Goal: Information Seeking & Learning: Learn about a topic

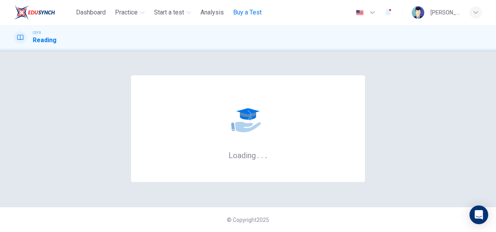
click at [257, 12] on span "Buy a Test" at bounding box center [247, 12] width 28 height 9
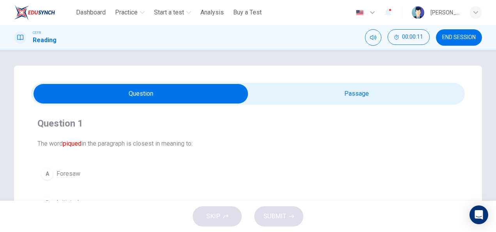
click at [444, 38] on span "END SESSION" at bounding box center [459, 37] width 34 height 6
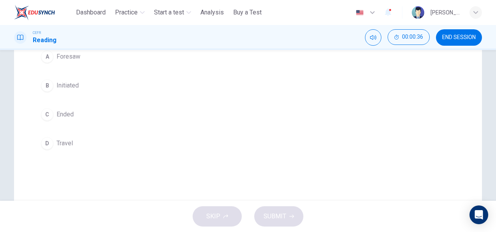
scroll to position [78, 0]
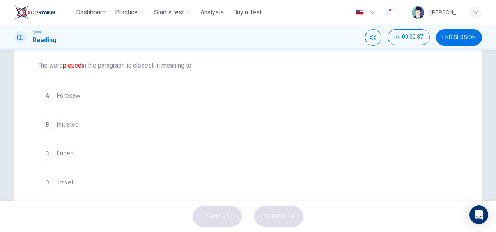
click at [50, 92] on div "A" at bounding box center [47, 95] width 12 height 12
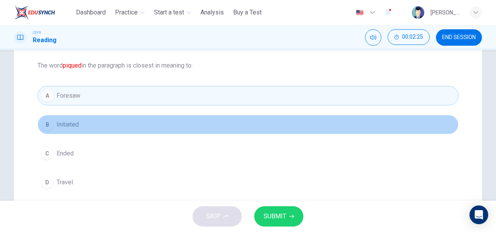
click at [44, 122] on div "B" at bounding box center [47, 124] width 12 height 12
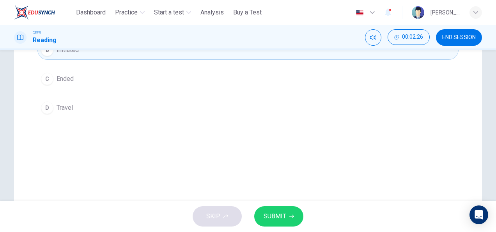
scroll to position [156, 0]
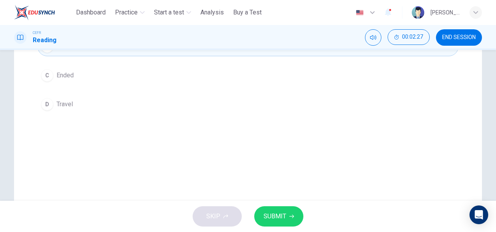
click at [267, 221] on span "SUBMIT" at bounding box center [275, 216] width 23 height 11
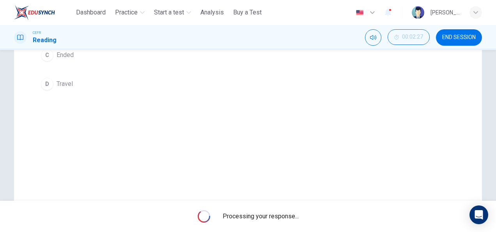
scroll to position [194, 0]
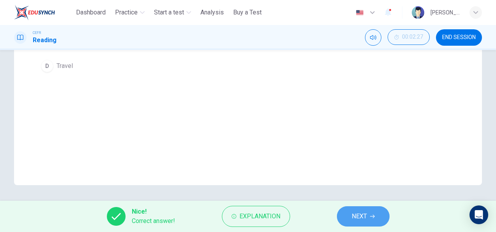
click at [364, 217] on span "NEXT" at bounding box center [359, 216] width 15 height 11
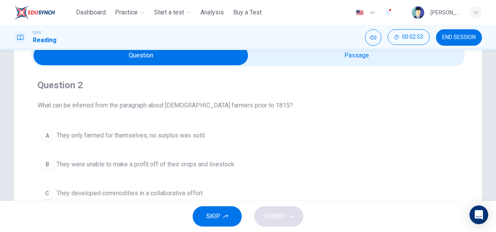
scroll to position [77, 0]
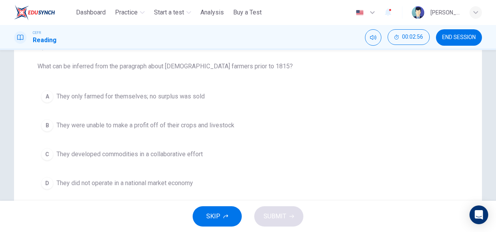
click at [38, 94] on button "A They only farmed for themselves; no surplus was sold" at bounding box center [247, 96] width 421 height 19
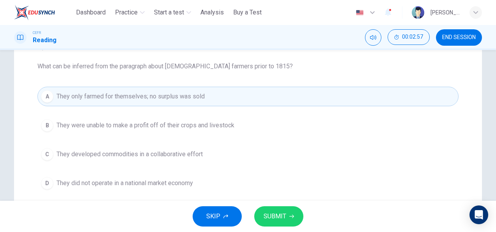
click at [268, 212] on span "SUBMIT" at bounding box center [275, 216] width 23 height 11
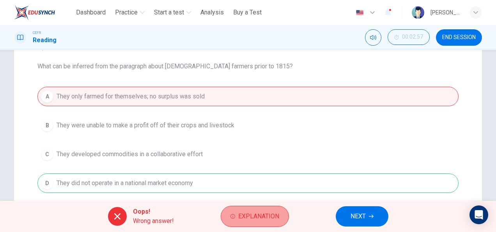
click at [252, 213] on span "Explanation" at bounding box center [258, 216] width 41 height 11
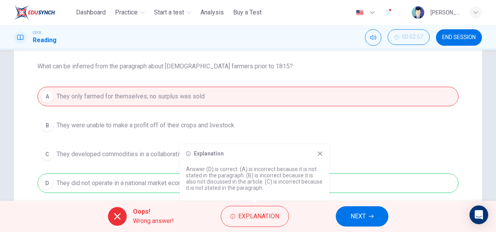
click at [321, 155] on icon at bounding box center [320, 153] width 6 height 6
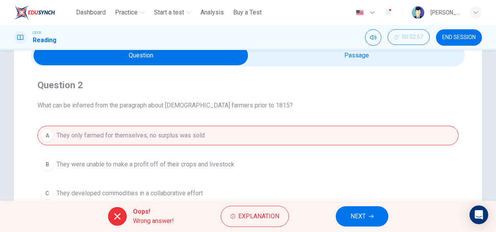
scroll to position [0, 0]
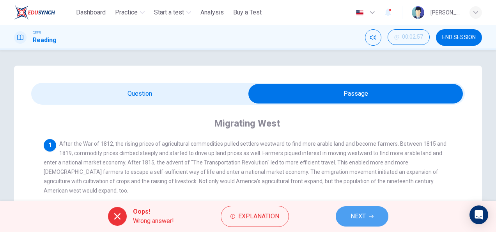
click at [360, 221] on button "NEXT" at bounding box center [362, 216] width 53 height 20
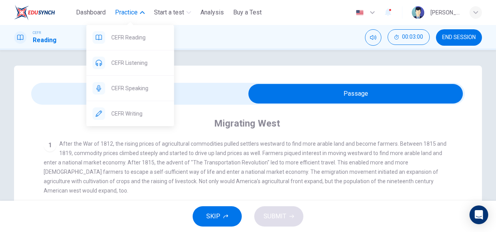
click at [141, 15] on button "Practice" at bounding box center [130, 12] width 36 height 14
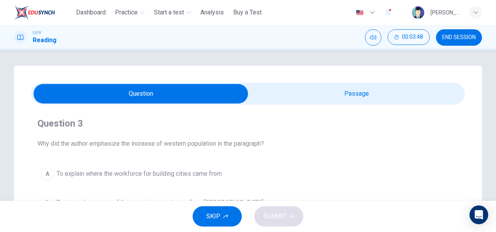
scroll to position [39, 0]
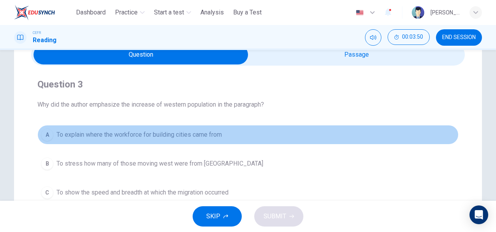
click at [46, 133] on div "A" at bounding box center [47, 134] width 12 height 12
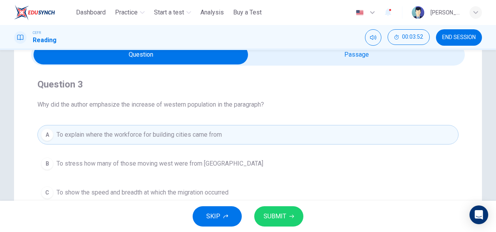
click at [263, 202] on div "SKIP SUBMIT" at bounding box center [248, 215] width 496 height 31
click at [263, 211] on button "SUBMIT" at bounding box center [278, 216] width 49 height 20
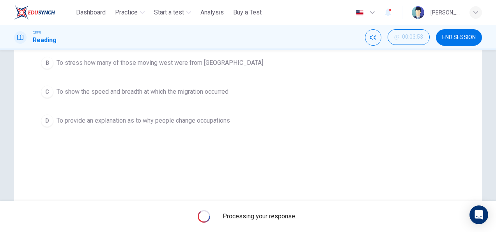
scroll to position [156, 0]
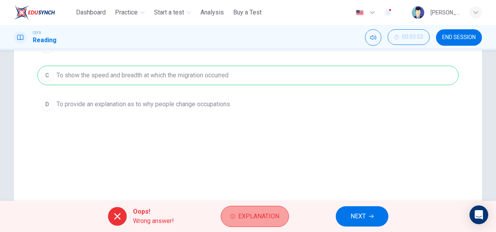
click at [250, 216] on span "Explanation" at bounding box center [258, 216] width 41 height 11
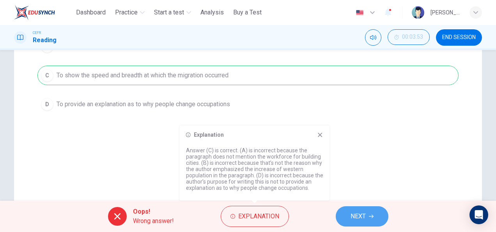
click at [355, 211] on span "NEXT" at bounding box center [357, 216] width 15 height 11
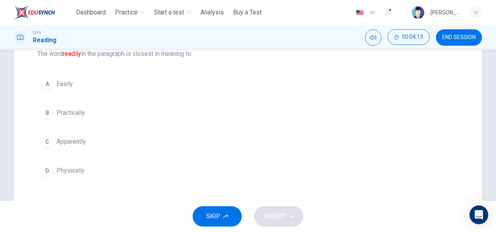
scroll to position [78, 0]
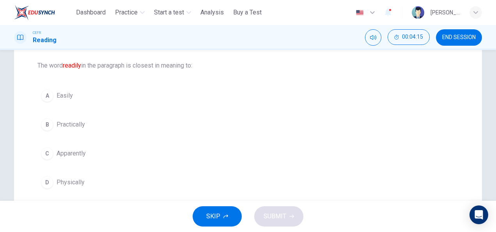
click at [48, 124] on div "B" at bounding box center [47, 124] width 12 height 12
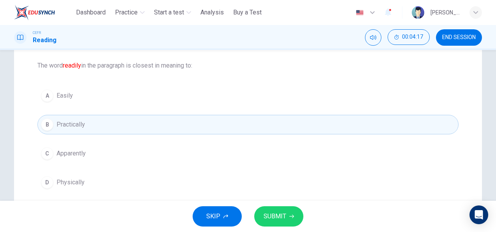
click at [285, 216] on span "SUBMIT" at bounding box center [275, 216] width 23 height 11
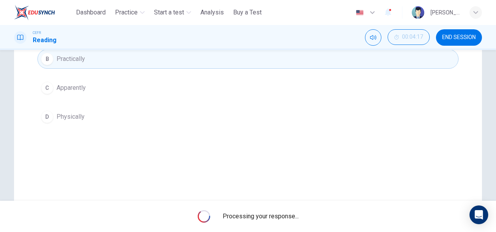
scroll to position [156, 0]
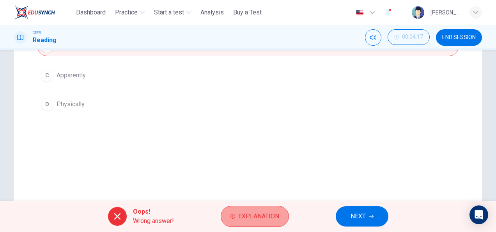
click at [262, 222] on button "Explanation" at bounding box center [255, 215] width 68 height 21
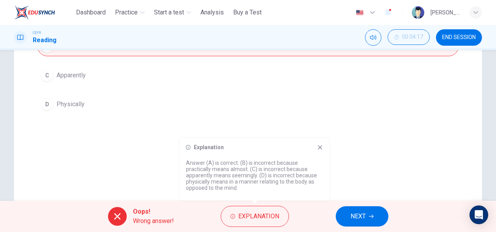
click at [324, 150] on div "Explanation Answer (A) is correct. (B) is incorrect because practically means a…" at bounding box center [255, 169] width 150 height 62
click at [354, 223] on button "NEXT" at bounding box center [362, 216] width 53 height 20
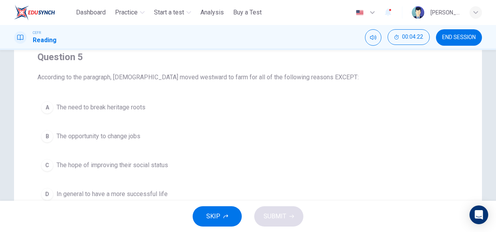
scroll to position [78, 0]
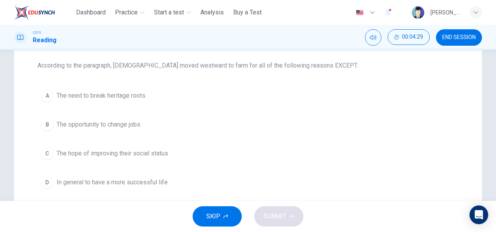
click at [48, 96] on div "A" at bounding box center [47, 95] width 12 height 12
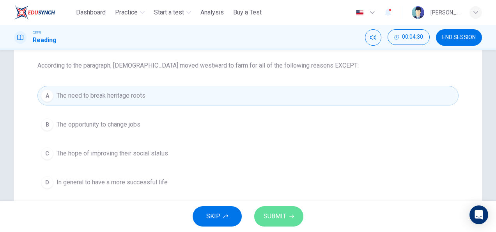
click at [275, 208] on button "SUBMIT" at bounding box center [278, 216] width 49 height 20
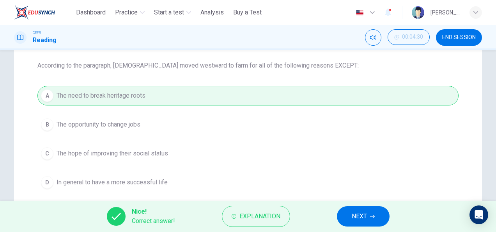
click at [361, 220] on span "NEXT" at bounding box center [359, 216] width 15 height 11
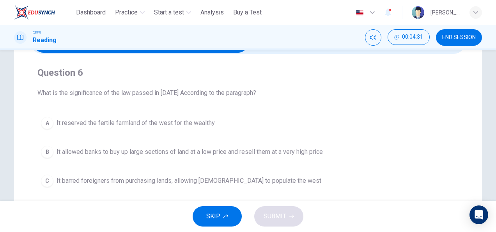
scroll to position [39, 0]
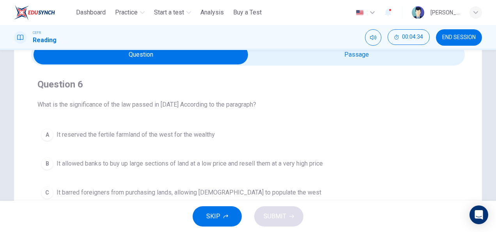
click at [278, 65] on div "Question 6 What is the significance of the law passed in 1820 According to the …" at bounding box center [248, 154] width 434 height 178
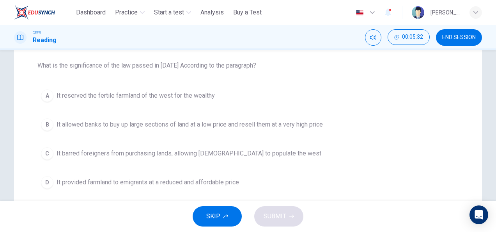
scroll to position [117, 0]
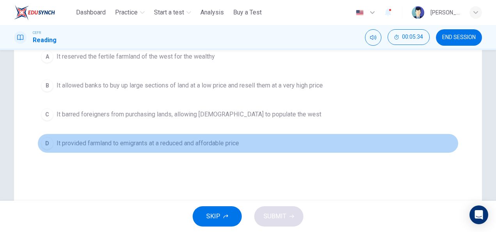
click at [44, 147] on div "D" at bounding box center [47, 143] width 12 height 12
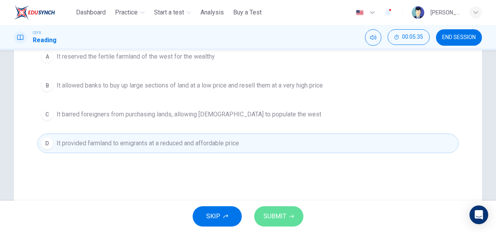
click at [263, 219] on button "SUBMIT" at bounding box center [278, 216] width 49 height 20
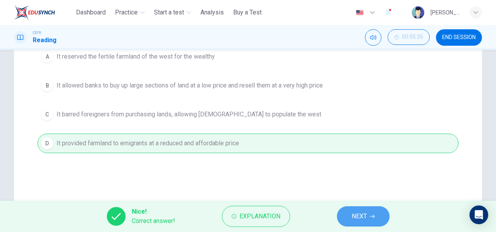
click at [351, 222] on button "NEXT" at bounding box center [363, 216] width 53 height 20
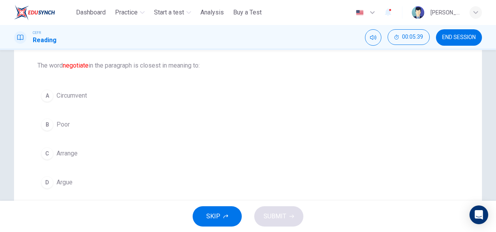
scroll to position [39, 0]
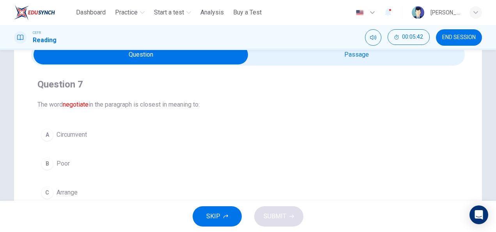
click at [356, 65] on span at bounding box center [248, 55] width 434 height 22
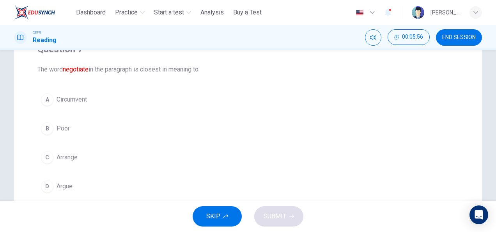
scroll to position [78, 0]
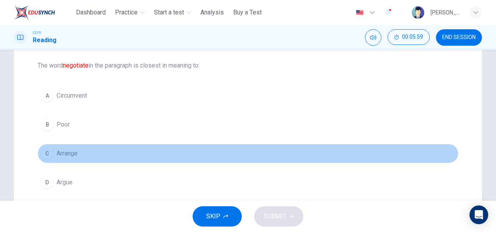
click at [45, 151] on div "C" at bounding box center [47, 153] width 12 height 12
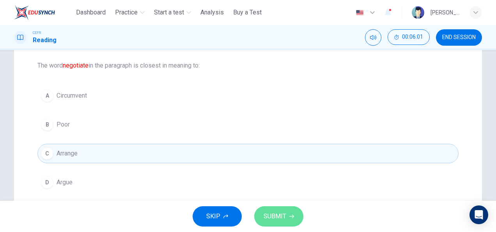
click at [274, 220] on span "SUBMIT" at bounding box center [275, 216] width 23 height 11
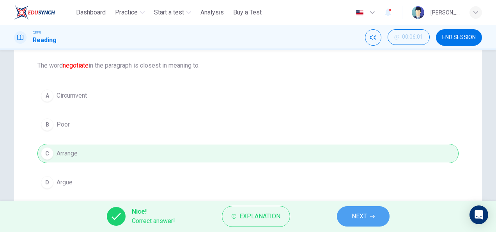
click at [343, 218] on button "NEXT" at bounding box center [363, 216] width 53 height 20
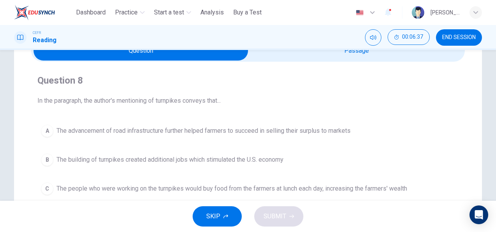
scroll to position [0, 0]
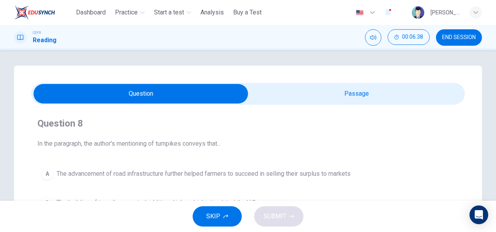
click at [280, 108] on div "Question 8 In the paragraph, the author's mentioning of turnpikes conveys that.…" at bounding box center [248, 193] width 434 height 178
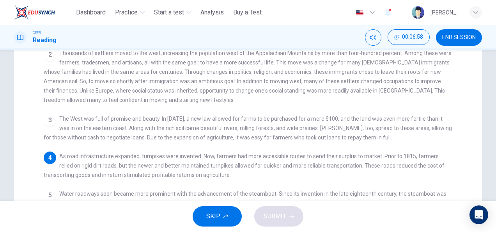
scroll to position [39, 0]
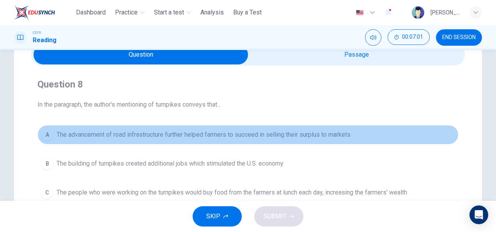
click at [48, 136] on div "A" at bounding box center [47, 134] width 12 height 12
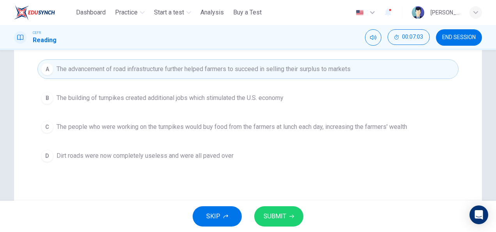
scroll to position [117, 0]
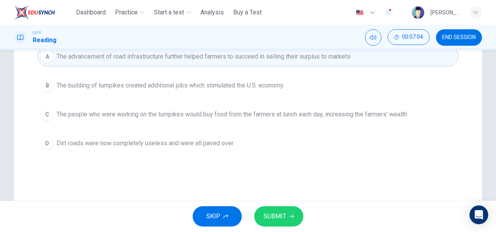
click at [289, 217] on icon "button" at bounding box center [291, 216] width 5 height 5
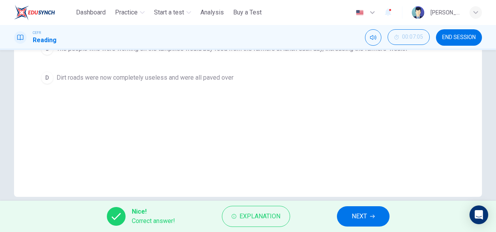
scroll to position [194, 0]
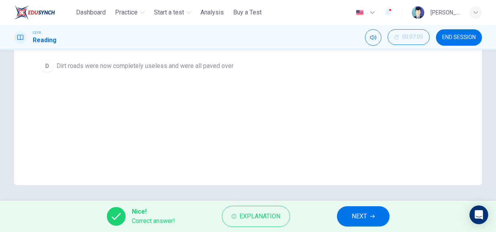
click at [344, 216] on button "NEXT" at bounding box center [363, 216] width 53 height 20
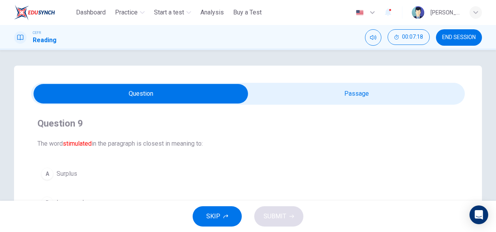
scroll to position [39, 0]
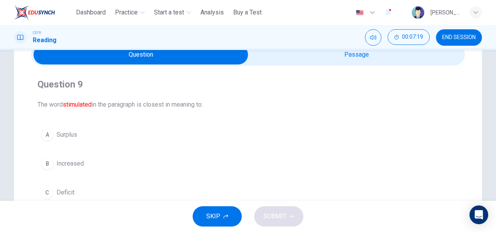
click at [59, 161] on span "Increased" at bounding box center [70, 163] width 27 height 9
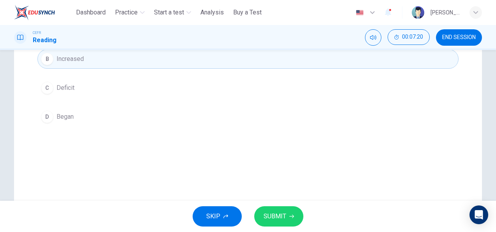
scroll to position [156, 0]
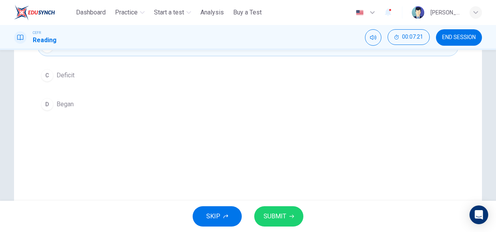
click at [268, 221] on span "SUBMIT" at bounding box center [275, 216] width 23 height 11
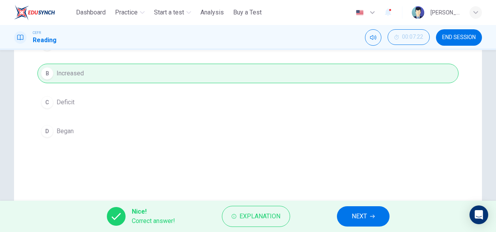
scroll to position [117, 0]
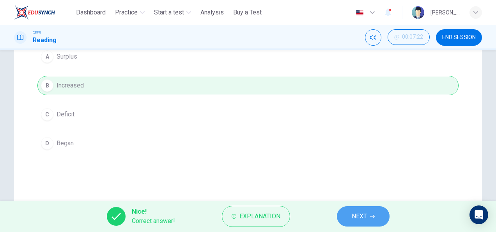
click at [343, 215] on button "NEXT" at bounding box center [363, 216] width 53 height 20
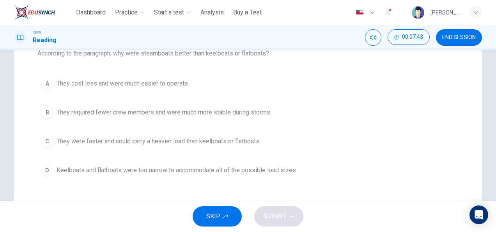
scroll to position [78, 0]
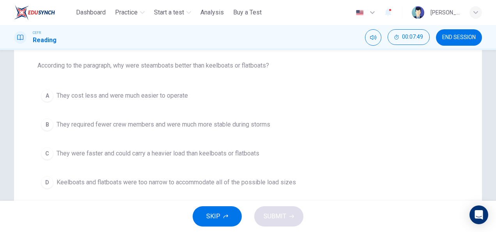
click at [53, 158] on button "C They were faster and could carry a heavier load than keelboats or flatboats" at bounding box center [247, 152] width 421 height 19
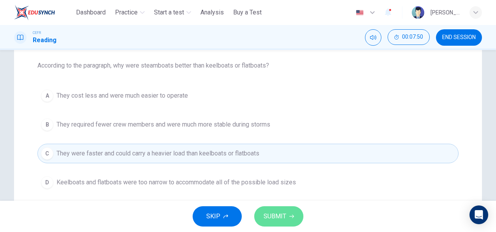
click at [270, 221] on button "SUBMIT" at bounding box center [278, 216] width 49 height 20
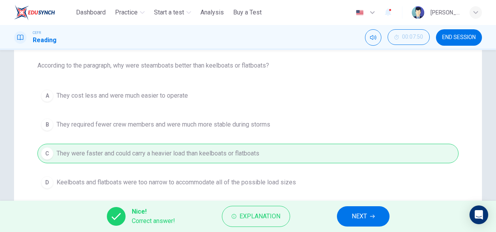
click at [373, 210] on button "NEXT" at bounding box center [363, 216] width 53 height 20
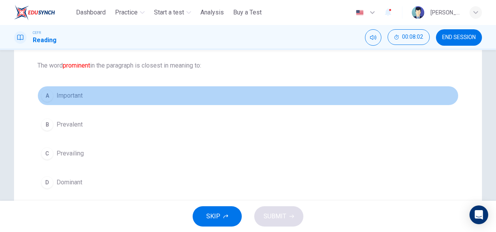
click at [43, 99] on div "A" at bounding box center [47, 95] width 12 height 12
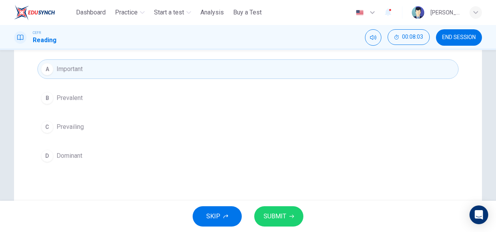
scroll to position [117, 0]
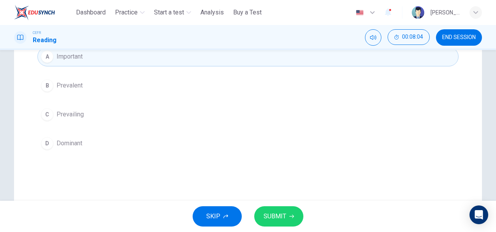
click at [274, 215] on span "SUBMIT" at bounding box center [275, 216] width 23 height 11
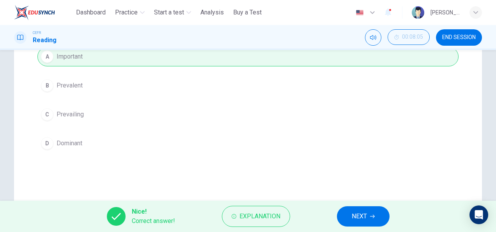
click at [354, 214] on span "NEXT" at bounding box center [359, 216] width 15 height 11
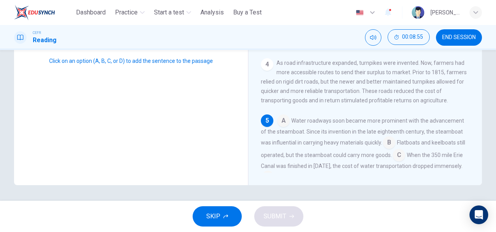
scroll to position [218, 0]
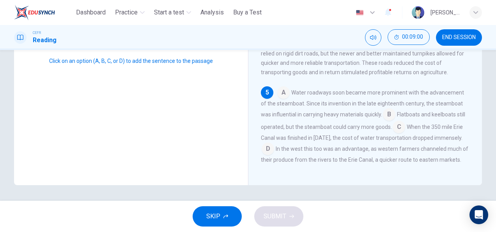
click at [274, 143] on input at bounding box center [268, 149] width 12 height 12
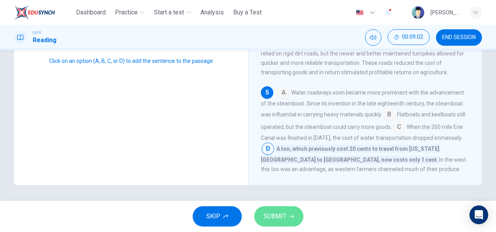
click at [292, 223] on button "SUBMIT" at bounding box center [278, 216] width 49 height 20
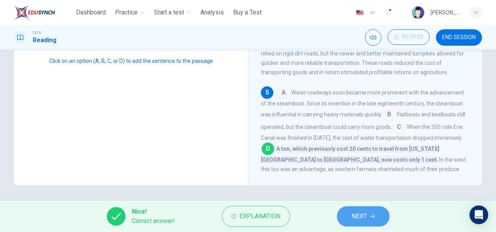
click at [358, 221] on span "NEXT" at bounding box center [359, 216] width 15 height 11
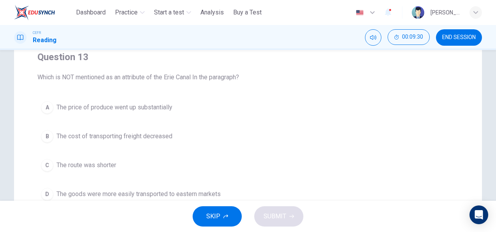
scroll to position [78, 0]
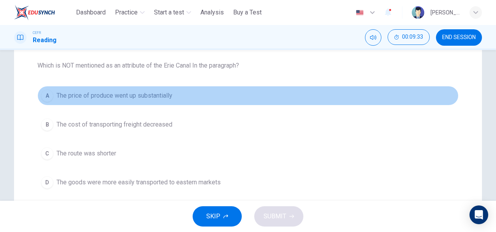
click at [51, 96] on div "A" at bounding box center [47, 95] width 12 height 12
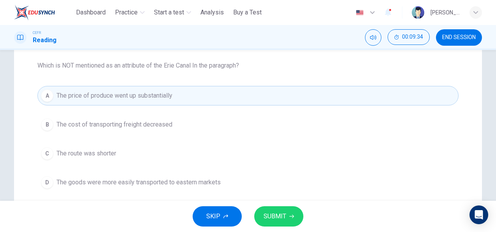
click at [285, 217] on span "SUBMIT" at bounding box center [275, 216] width 23 height 11
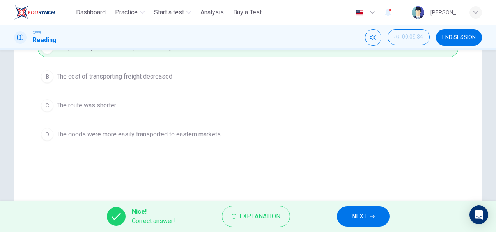
scroll to position [156, 0]
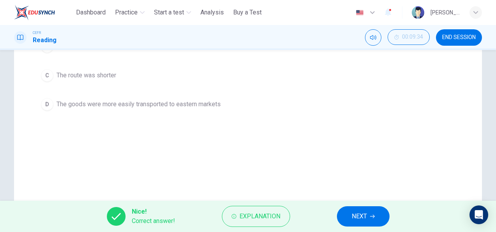
click at [345, 218] on button "NEXT" at bounding box center [363, 216] width 53 height 20
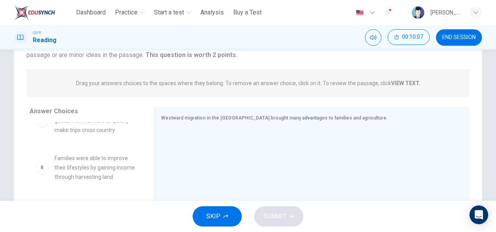
scroll to position [39, 0]
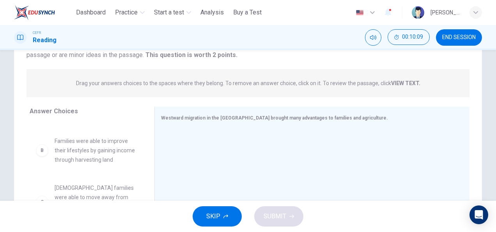
click at [44, 164] on div "B Families were able to improve their lifestyles by gaining income through harv…" at bounding box center [86, 150] width 100 height 28
click at [42, 156] on div "B" at bounding box center [42, 150] width 12 height 12
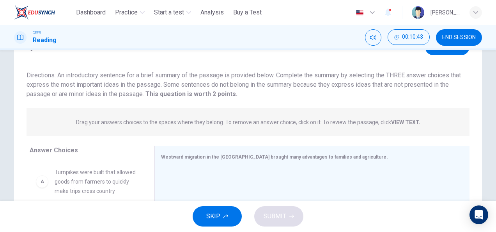
scroll to position [78, 0]
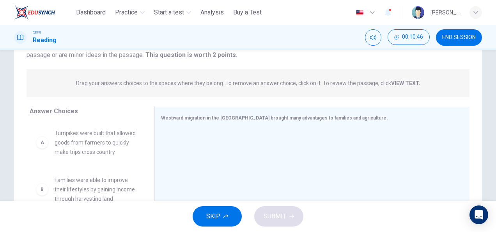
click at [42, 148] on div "A" at bounding box center [42, 142] width 12 height 12
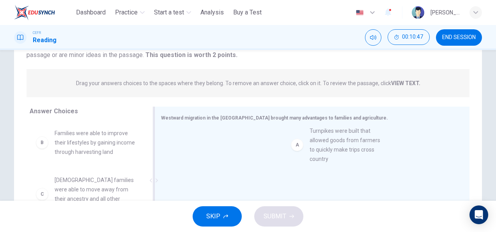
drag, startPoint x: 41, startPoint y: 150, endPoint x: 300, endPoint y: 149, distance: 258.9
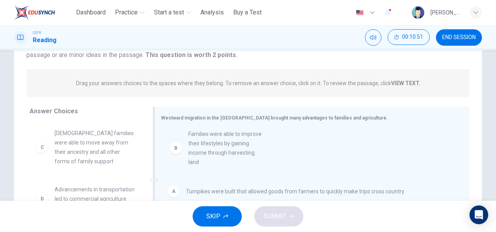
drag, startPoint x: 42, startPoint y: 148, endPoint x: 181, endPoint y: 150, distance: 138.0
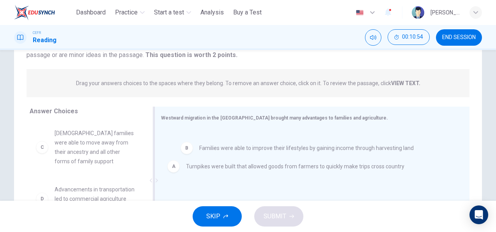
drag, startPoint x: 170, startPoint y: 175, endPoint x: 188, endPoint y: 142, distance: 37.8
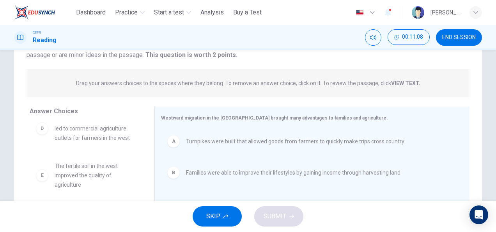
scroll to position [41, 0]
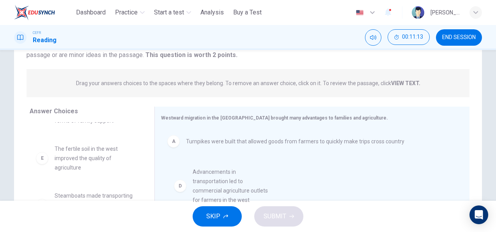
drag, startPoint x: 55, startPoint y: 160, endPoint x: 197, endPoint y: 183, distance: 143.8
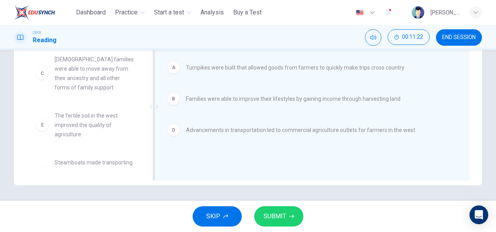
scroll to position [113, 0]
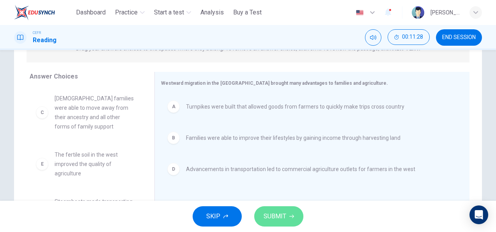
click at [280, 214] on span "SUBMIT" at bounding box center [275, 216] width 23 height 11
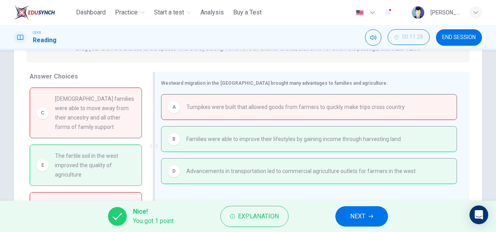
drag, startPoint x: 104, startPoint y: 161, endPoint x: 216, endPoint y: 140, distance: 114.6
click at [216, 140] on div "Answer Choices C European families were able to move away from their ancestry a…" at bounding box center [248, 147] width 468 height 151
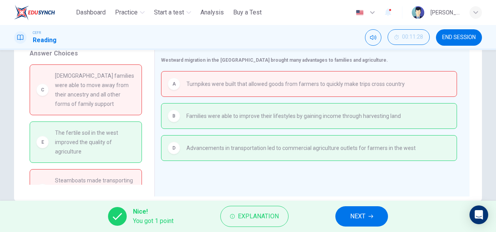
scroll to position [152, 0]
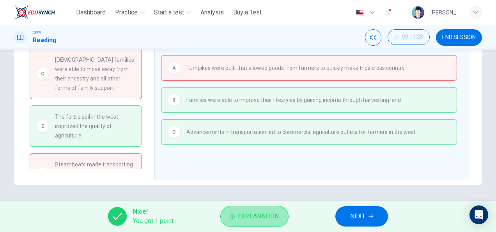
click at [267, 215] on span "Explanation" at bounding box center [258, 216] width 41 height 11
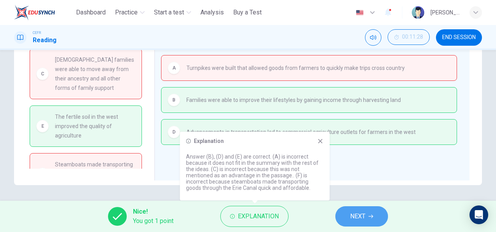
click at [359, 221] on span "NEXT" at bounding box center [357, 216] width 15 height 11
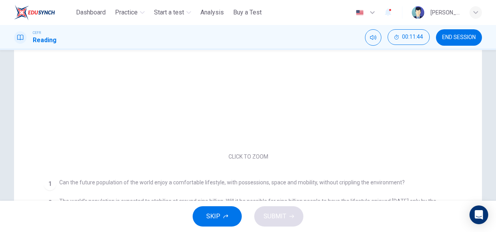
scroll to position [117, 0]
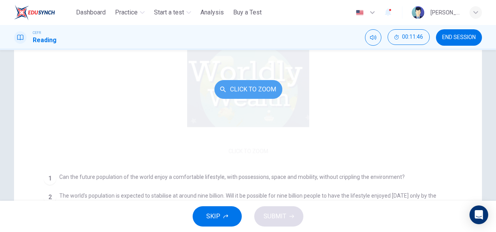
click at [249, 93] on button "Click to Zoom" at bounding box center [248, 89] width 68 height 19
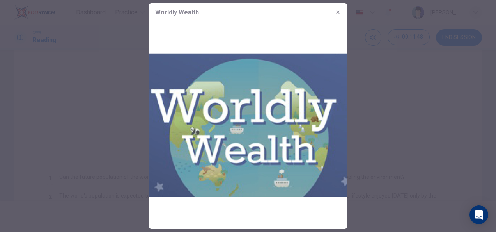
click at [339, 12] on icon "button" at bounding box center [338, 12] width 6 height 6
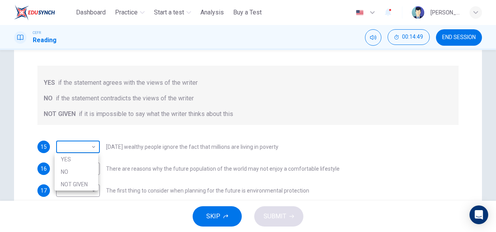
click at [91, 149] on body "This site uses cookies, as explained in our Privacy Policy . If you agree to th…" at bounding box center [248, 116] width 496 height 232
click at [121, 131] on div at bounding box center [248, 116] width 496 height 232
click at [93, 146] on body "This site uses cookies, as explained in our Privacy Policy . If you agree to th…" at bounding box center [248, 116] width 496 height 232
click at [84, 165] on li "YES" at bounding box center [77, 159] width 44 height 12
type input "***"
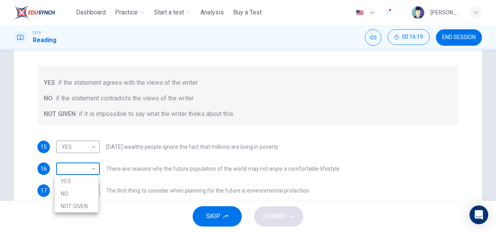
click at [77, 168] on body "This site uses cookies, as explained in our Privacy Policy . If you agree to th…" at bounding box center [248, 116] width 496 height 232
click at [70, 182] on li "YES" at bounding box center [77, 181] width 44 height 12
type input "***"
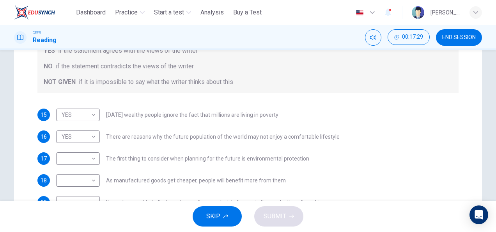
scroll to position [156, 0]
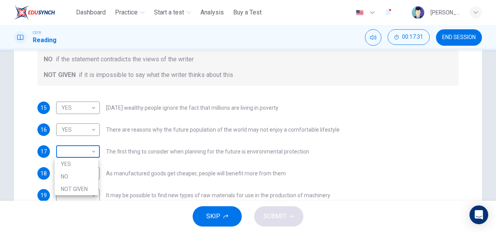
click at [84, 151] on body "This site uses cookies, as explained in our Privacy Policy . If you agree to th…" at bounding box center [248, 116] width 496 height 232
click at [75, 163] on li "YES" at bounding box center [77, 164] width 44 height 12
type input "***"
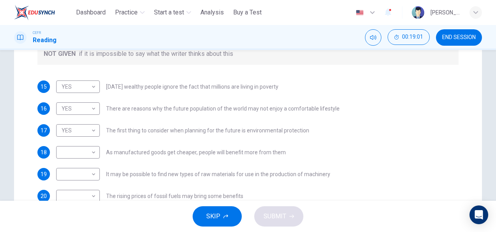
scroll to position [195, 0]
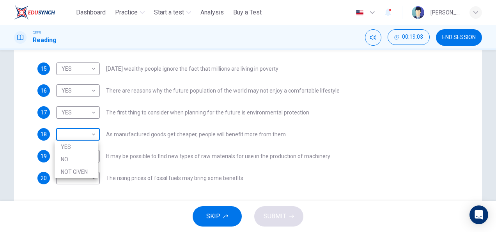
click at [76, 138] on body "This site uses cookies, as explained in our Privacy Policy . If you agree to th…" at bounding box center [248, 116] width 496 height 232
click at [75, 170] on li "NOT GIVEN" at bounding box center [77, 171] width 44 height 12
type input "*********"
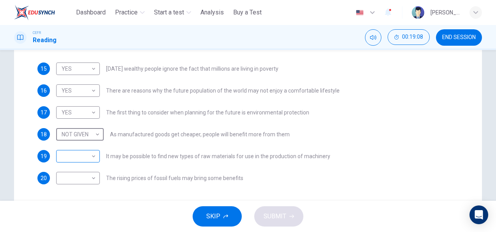
click at [84, 159] on body "This site uses cookies, as explained in our Privacy Policy . If you agree to th…" at bounding box center [248, 116] width 496 height 232
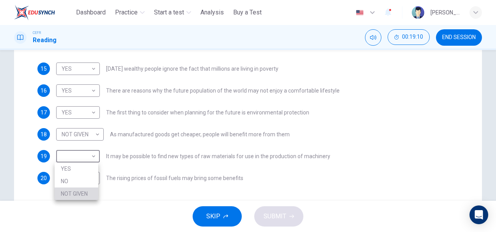
click at [64, 192] on li "NOT GIVEN" at bounding box center [77, 193] width 44 height 12
type input "*********"
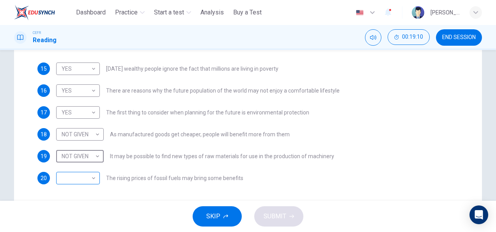
click at [72, 180] on body "This site uses cookies, as explained in our Privacy Policy . If you agree to th…" at bounding box center [248, 116] width 496 height 232
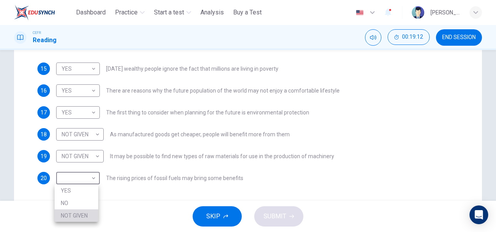
click at [75, 213] on li "NOT GIVEN" at bounding box center [77, 215] width 44 height 12
type input "*********"
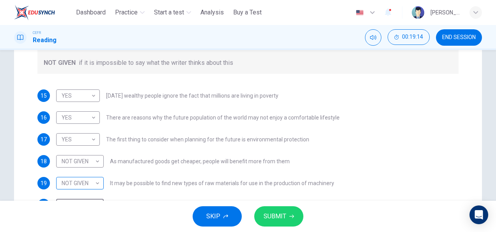
scroll to position [156, 0]
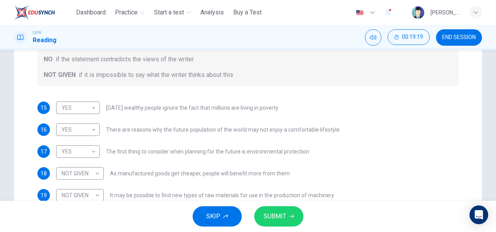
click at [276, 218] on span "SUBMIT" at bounding box center [275, 216] width 23 height 11
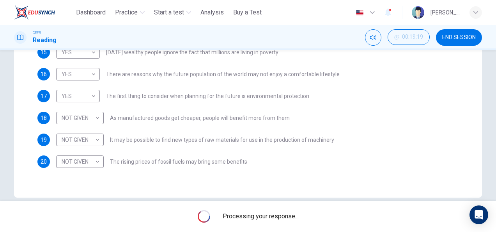
scroll to position [224, 0]
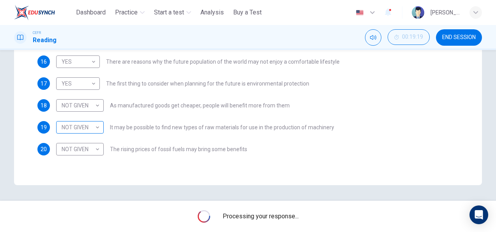
click at [86, 132] on body "This site uses cookies, as explained in our Privacy Policy . If you agree to th…" at bounding box center [248, 116] width 496 height 232
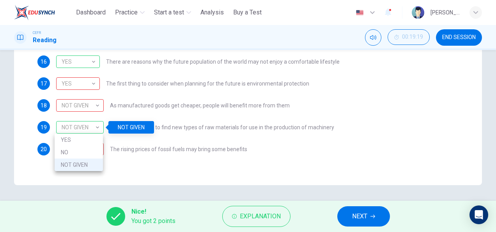
click at [191, 184] on div at bounding box center [248, 116] width 496 height 232
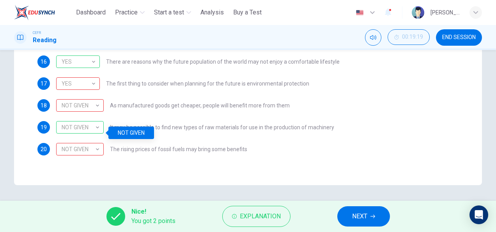
scroll to position [185, 0]
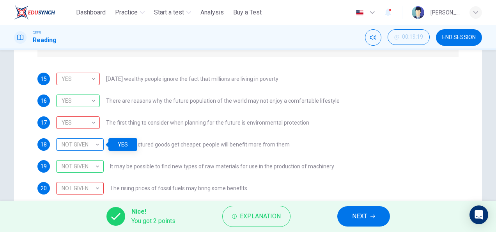
click at [94, 146] on div "NOT GIVEN" at bounding box center [78, 144] width 45 height 22
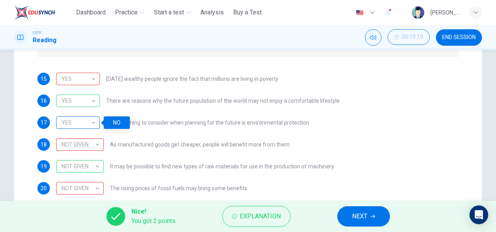
click at [71, 125] on div "YES" at bounding box center [76, 123] width 41 height 22
click at [88, 122] on div "YES" at bounding box center [76, 123] width 41 height 22
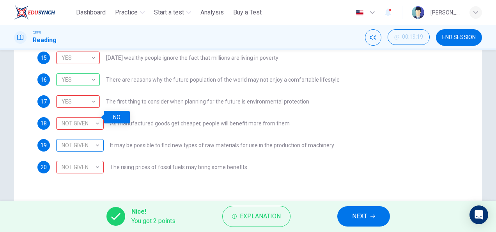
scroll to position [224, 0]
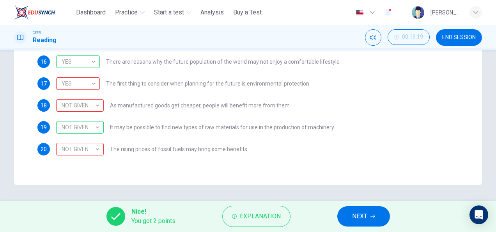
click at [382, 212] on button "NEXT" at bounding box center [363, 216] width 53 height 20
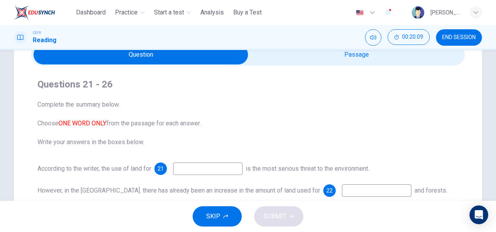
scroll to position [78, 0]
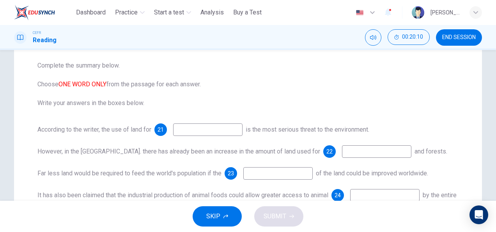
click at [198, 132] on input at bounding box center [207, 129] width 69 height 12
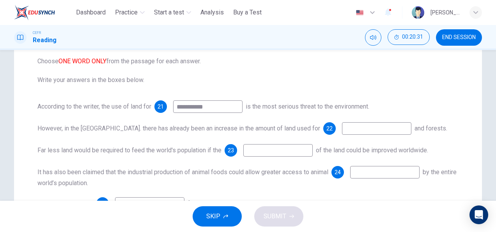
scroll to position [117, 0]
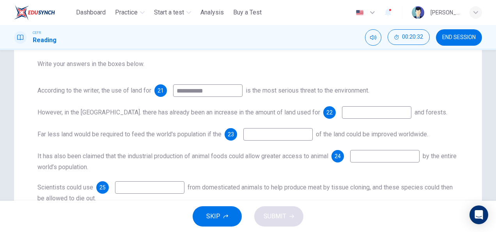
click at [206, 92] on input "**********" at bounding box center [207, 90] width 69 height 12
click at [342, 110] on input at bounding box center [376, 112] width 69 height 12
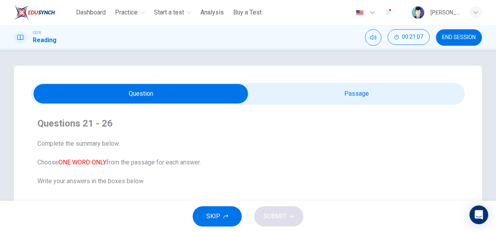
scroll to position [78, 0]
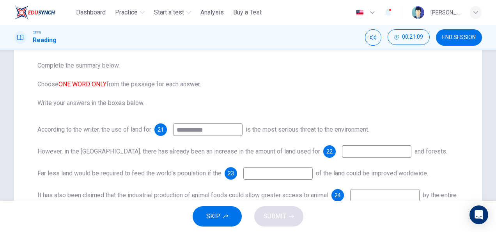
click at [342, 156] on input at bounding box center [376, 151] width 69 height 12
click at [203, 128] on input "**********" at bounding box center [207, 129] width 69 height 12
click at [192, 129] on input "**********" at bounding box center [207, 129] width 69 height 12
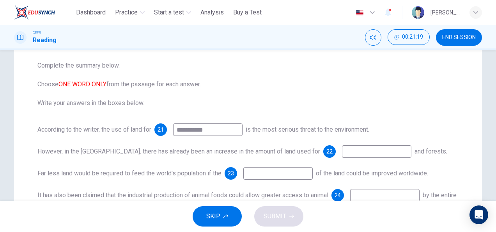
type input "**********"
click at [307, 145] on div "**********" at bounding box center [247, 193] width 421 height 140
click at [342, 151] on input at bounding box center [376, 151] width 69 height 12
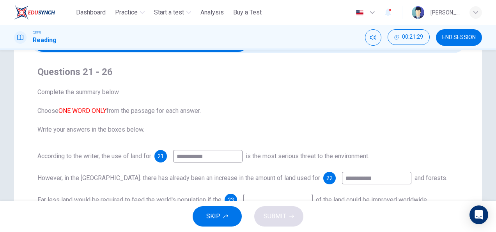
scroll to position [39, 0]
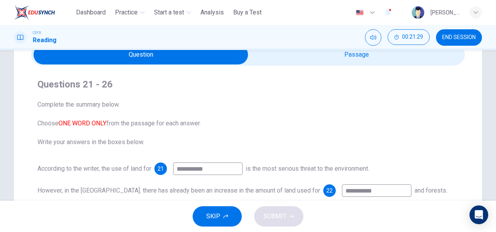
type input "**********"
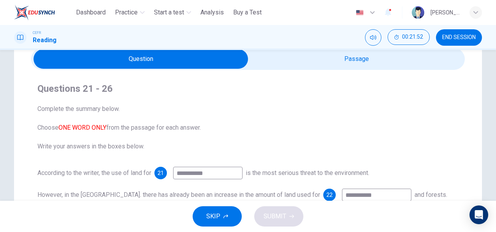
scroll to position [78, 0]
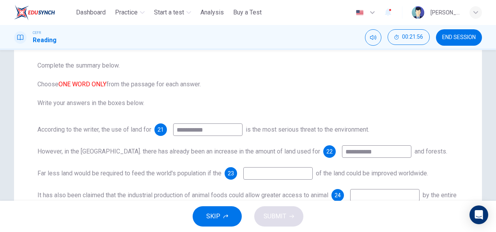
click at [257, 172] on input at bounding box center [277, 173] width 69 height 12
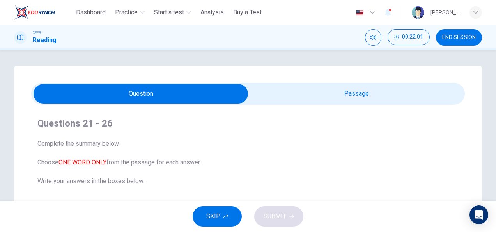
click at [304, 79] on div "**********" at bounding box center [248, 221] width 468 height 313
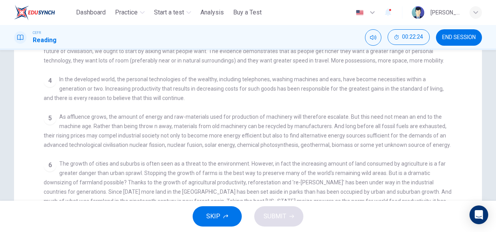
scroll to position [156, 0]
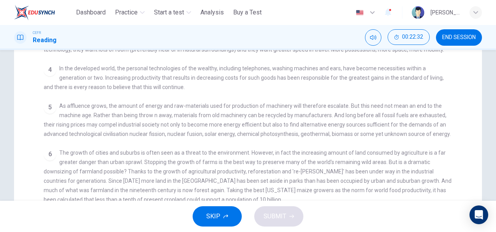
drag, startPoint x: 313, startPoint y: 176, endPoint x: 298, endPoint y: 175, distance: 15.2
click at [298, 175] on span "The growth of cities and suburbs is often seen as a threat to the environment. …" at bounding box center [248, 175] width 408 height 53
click at [256, 177] on span "The growth of cities and suburbs is often seen as a threat to the environment. …" at bounding box center [248, 175] width 408 height 53
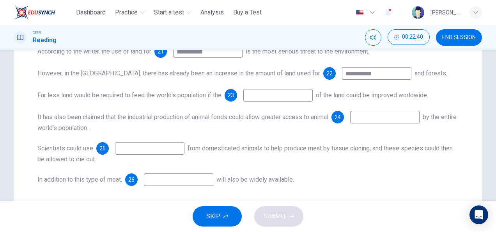
click at [266, 95] on input at bounding box center [277, 95] width 69 height 12
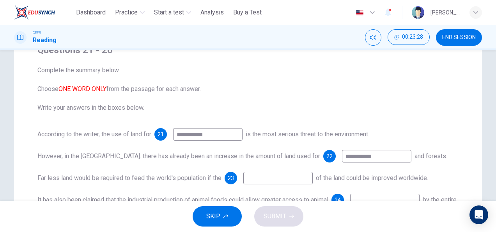
scroll to position [78, 0]
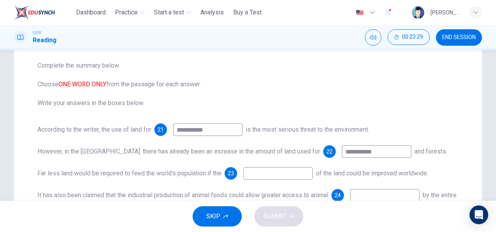
click at [291, 176] on input at bounding box center [277, 173] width 69 height 12
click at [290, 174] on input at bounding box center [277, 173] width 69 height 12
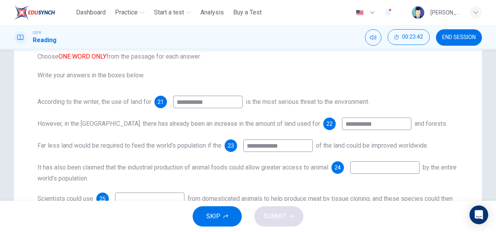
scroll to position [117, 0]
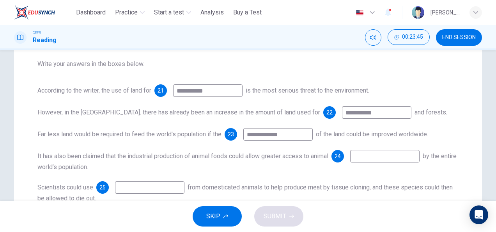
type input "**********"
click at [362, 155] on input at bounding box center [384, 156] width 69 height 12
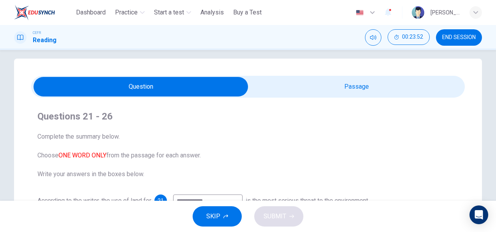
scroll to position [0, 0]
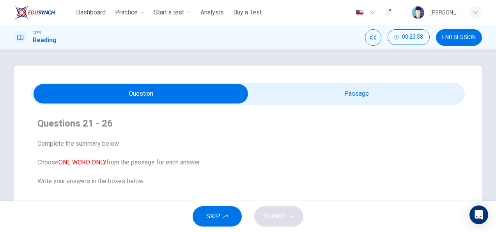
type input "**********"
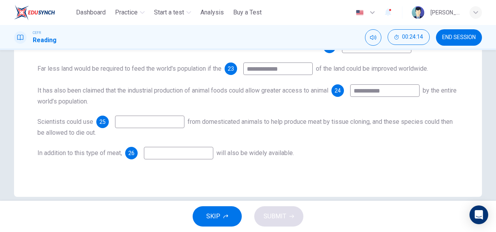
scroll to position [194, 0]
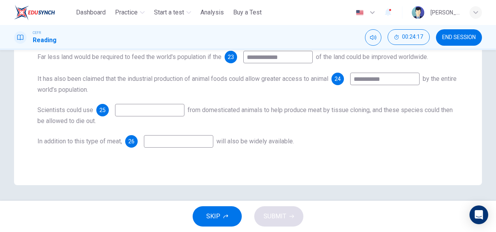
click at [171, 113] on input at bounding box center [149, 110] width 69 height 12
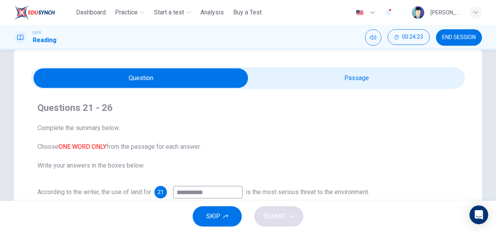
scroll to position [0, 0]
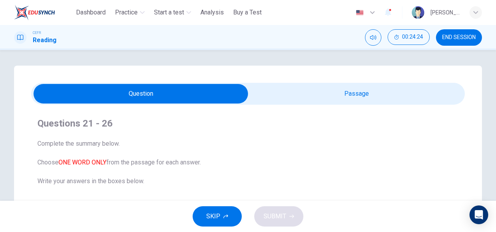
type input "********"
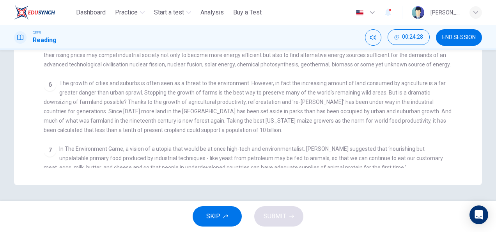
scroll to position [195, 0]
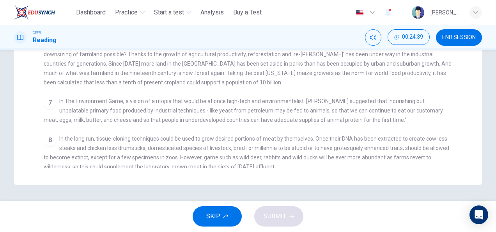
drag, startPoint x: 179, startPoint y: 117, endPoint x: 197, endPoint y: 117, distance: 17.5
click at [197, 117] on span "In The Environment Game, a vision of a utopia that would be at once high-tech a…" at bounding box center [243, 110] width 399 height 25
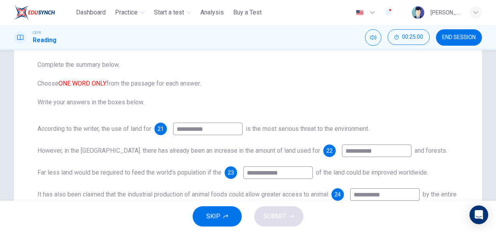
scroll to position [156, 0]
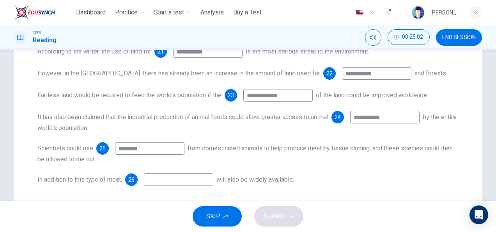
click at [123, 149] on input "********" at bounding box center [149, 148] width 69 height 12
type input "*"
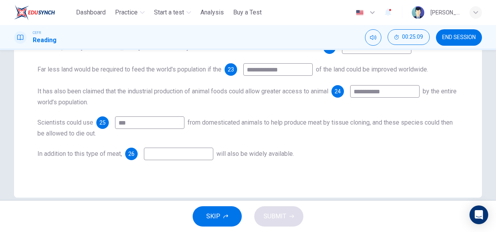
scroll to position [194, 0]
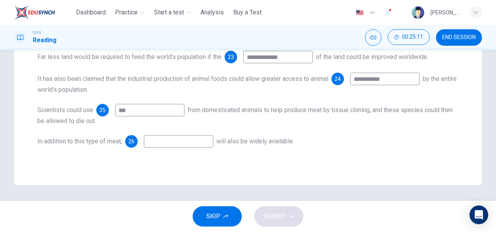
type input "***"
click at [153, 145] on input at bounding box center [178, 141] width 69 height 12
click at [175, 141] on input at bounding box center [178, 141] width 69 height 12
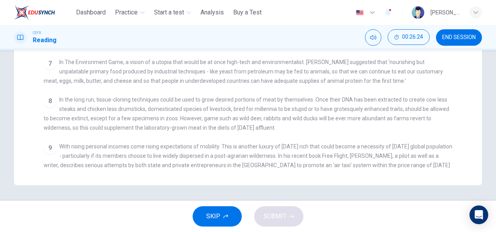
scroll to position [273, 0]
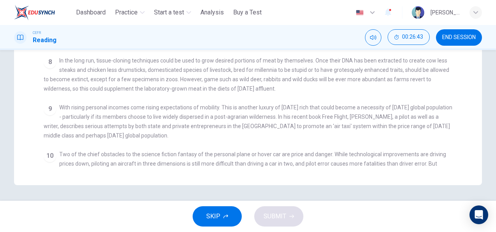
click at [254, 125] on span "With rising personal incomes come rising expectations of mobility. This is anot…" at bounding box center [248, 121] width 409 height 34
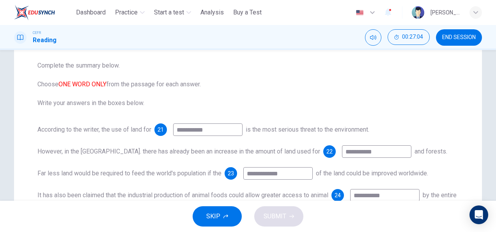
scroll to position [194, 0]
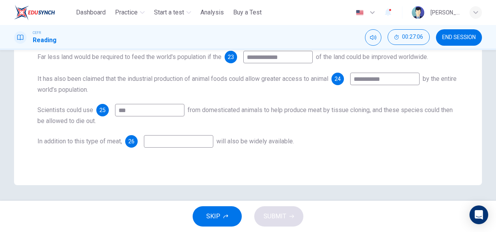
click at [153, 139] on input at bounding box center [178, 141] width 69 height 12
type input "**********"
click at [294, 216] on button "SUBMIT" at bounding box center [278, 216] width 49 height 20
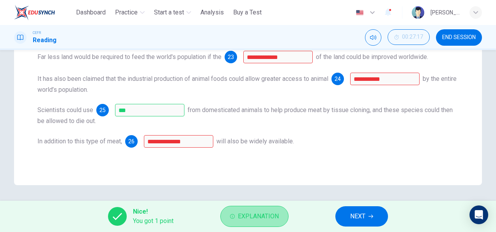
click at [236, 213] on button "Explanation" at bounding box center [254, 215] width 68 height 21
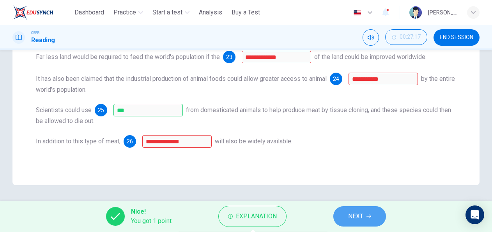
click at [358, 214] on span "NEXT" at bounding box center [355, 216] width 15 height 11
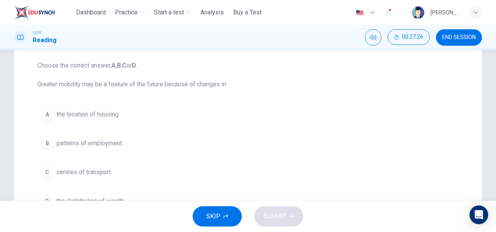
scroll to position [117, 0]
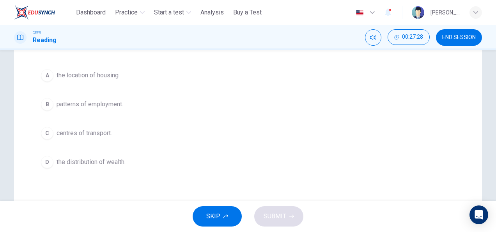
click at [57, 165] on span "the distribution of wealth." at bounding box center [91, 161] width 69 height 9
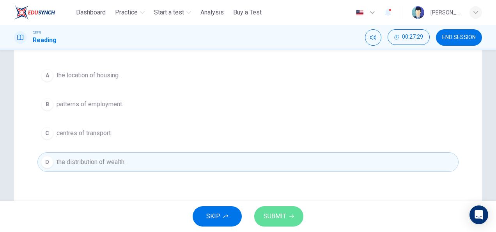
click at [273, 218] on span "SUBMIT" at bounding box center [275, 216] width 23 height 11
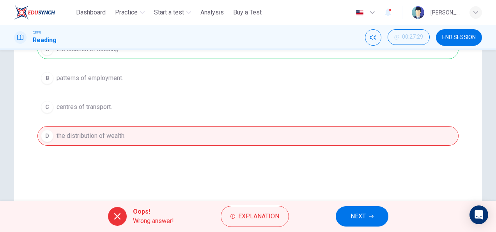
scroll to position [156, 0]
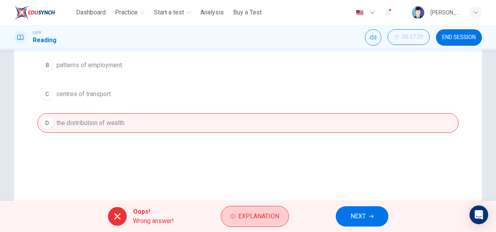
click at [278, 221] on button "Explanation" at bounding box center [255, 215] width 68 height 21
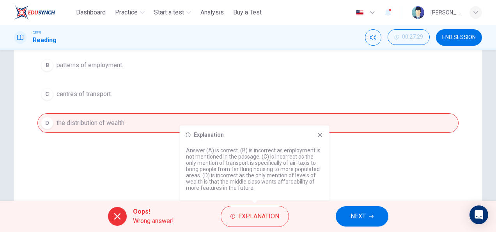
click at [361, 119] on div "A the location of housing. B patterns of employment. C centres of transport. D …" at bounding box center [247, 80] width 421 height 106
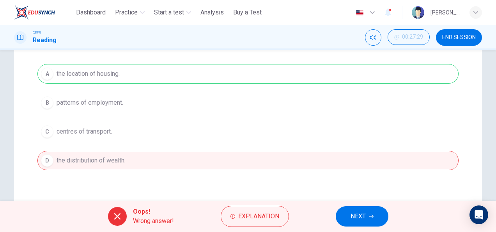
scroll to position [78, 0]
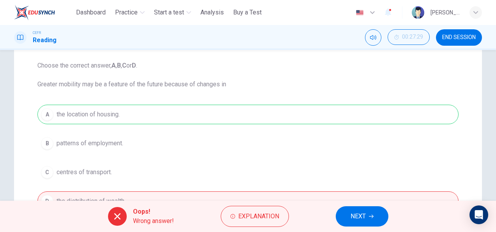
click at [367, 219] on button "NEXT" at bounding box center [362, 216] width 53 height 20
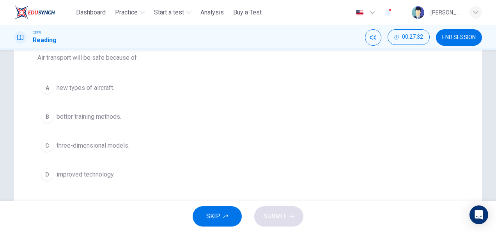
scroll to position [117, 0]
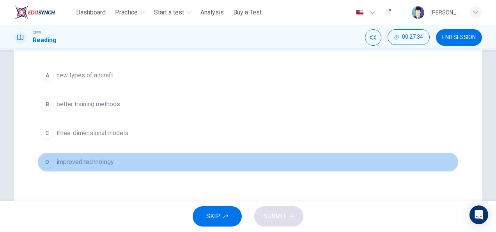
click at [99, 161] on span "improved technology." at bounding box center [86, 161] width 58 height 9
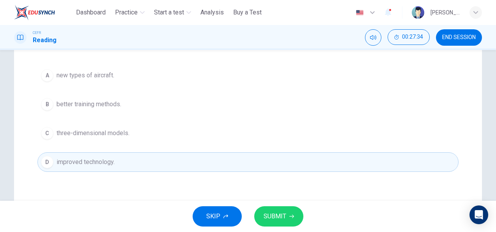
click at [283, 211] on span "SUBMIT" at bounding box center [275, 216] width 23 height 11
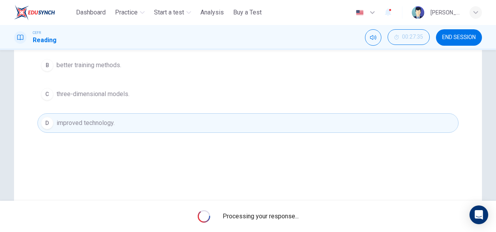
scroll to position [194, 0]
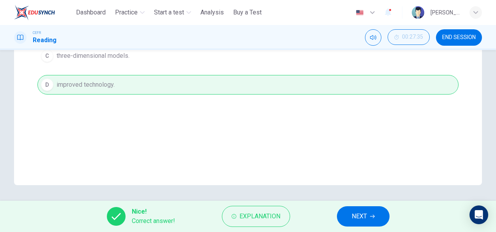
click at [350, 212] on button "NEXT" at bounding box center [363, 216] width 53 height 20
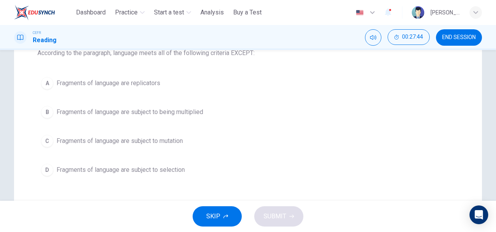
scroll to position [78, 0]
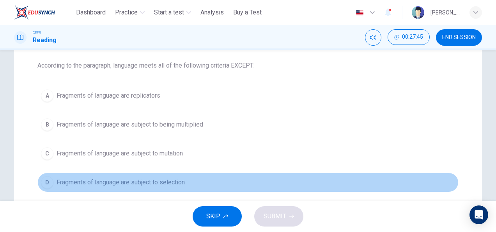
click at [154, 183] on span "Fragments of language are subject to selection" at bounding box center [121, 181] width 128 height 9
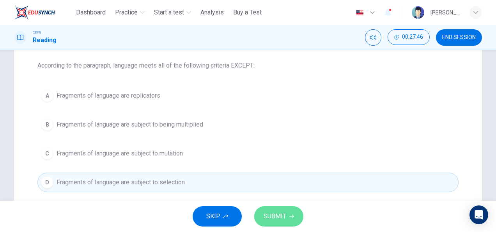
click at [292, 217] on icon "button" at bounding box center [291, 216] width 5 height 5
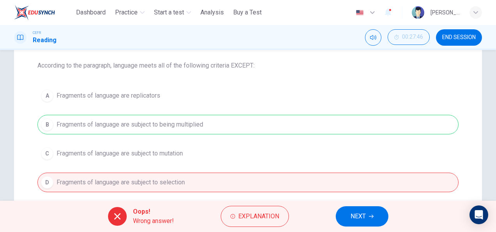
scroll to position [117, 0]
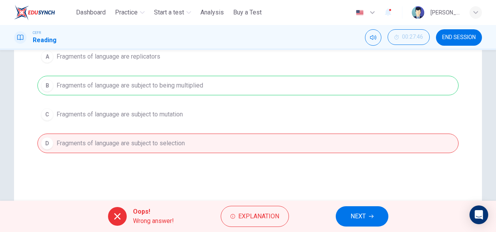
click at [342, 219] on button "NEXT" at bounding box center [362, 216] width 53 height 20
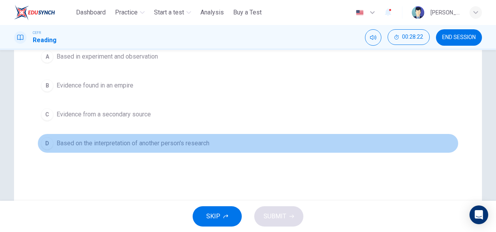
click at [85, 142] on span "Based on the interpretation of another person's research" at bounding box center [133, 142] width 153 height 9
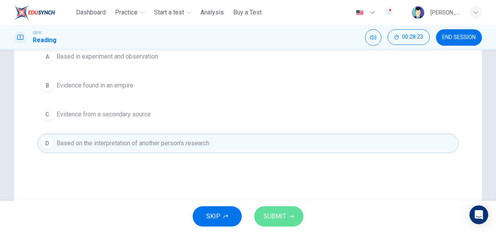
click at [264, 214] on span "SUBMIT" at bounding box center [275, 216] width 23 height 11
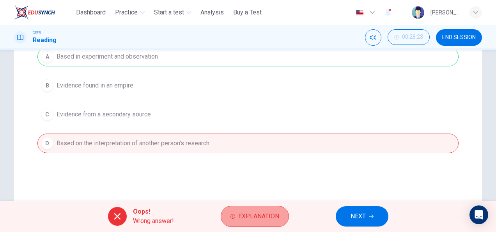
click at [258, 221] on button "Explanation" at bounding box center [255, 215] width 68 height 21
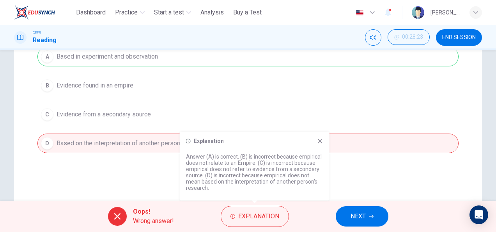
click at [278, 135] on div "Explanation Answer (A) is correct. (B) is incorrect because empirical does not …" at bounding box center [255, 165] width 150 height 69
click at [344, 217] on button "NEXT" at bounding box center [362, 216] width 53 height 20
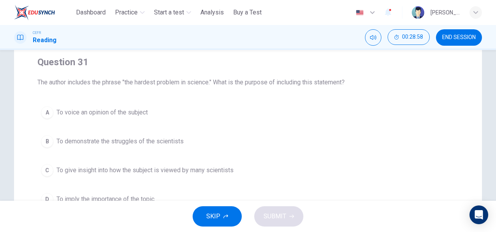
scroll to position [78, 0]
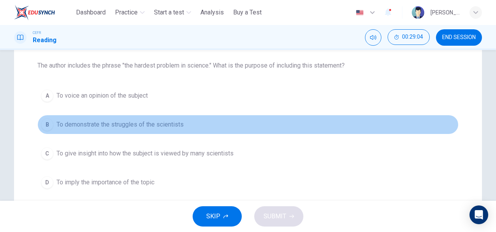
click at [54, 126] on button "B To demonstrate the struggles of the scientists" at bounding box center [247, 124] width 421 height 19
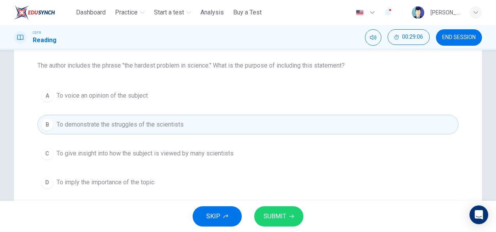
click at [105, 100] on button "A To voice an opinion of the subject" at bounding box center [247, 95] width 421 height 19
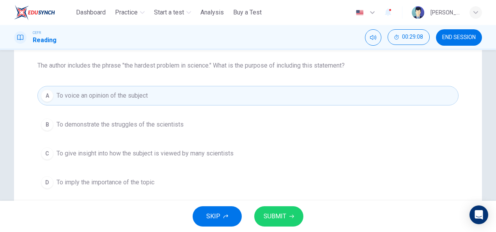
click at [281, 219] on span "SUBMIT" at bounding box center [275, 216] width 23 height 11
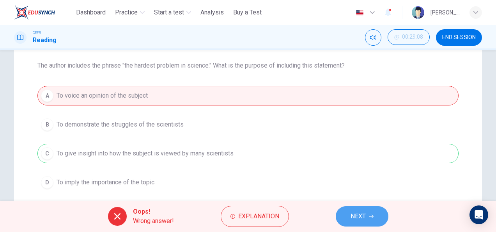
click at [348, 216] on button "NEXT" at bounding box center [362, 216] width 53 height 20
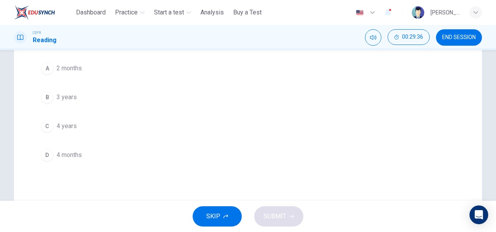
scroll to position [117, 0]
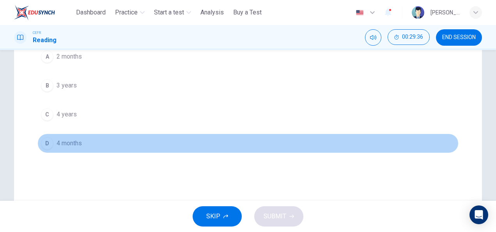
click at [76, 145] on span "4 months" at bounding box center [69, 142] width 25 height 9
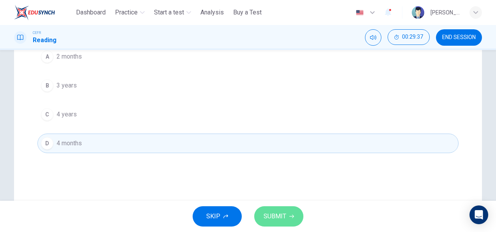
click at [286, 220] on button "SUBMIT" at bounding box center [278, 216] width 49 height 20
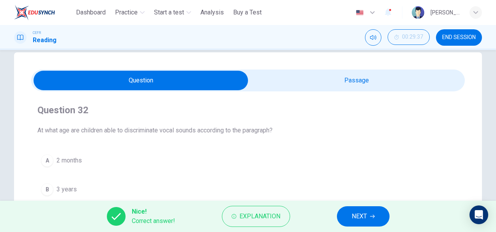
scroll to position [0, 0]
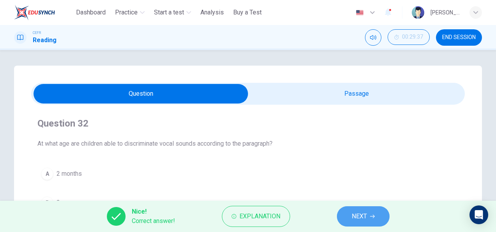
click at [347, 211] on button "NEXT" at bounding box center [363, 216] width 53 height 20
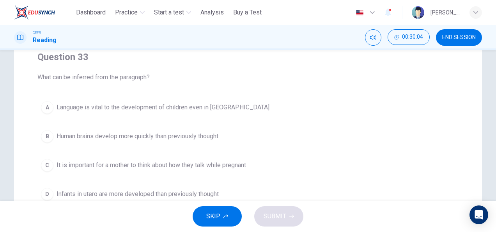
scroll to position [78, 0]
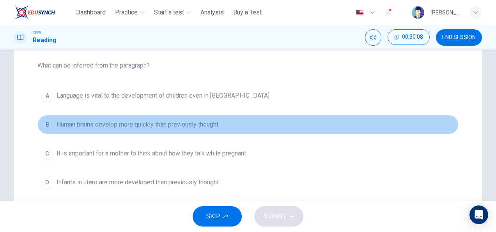
click at [173, 122] on span "Human brains develop more quickly than previously thought" at bounding box center [138, 124] width 162 height 9
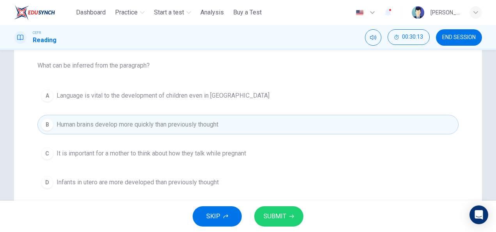
click at [273, 212] on span "SUBMIT" at bounding box center [275, 216] width 23 height 11
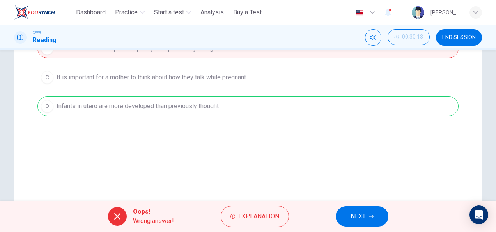
scroll to position [156, 0]
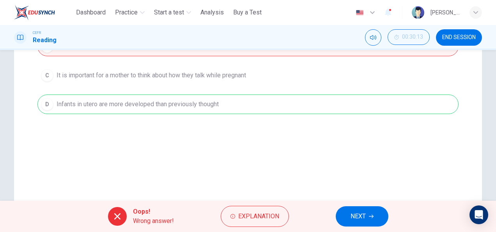
click at [135, 110] on div "A Language is vital to the development of children even in utero B Human brains…" at bounding box center [247, 61] width 421 height 106
click at [353, 217] on span "NEXT" at bounding box center [357, 216] width 15 height 11
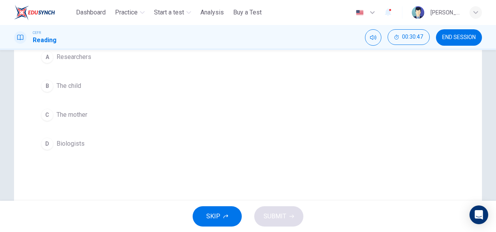
scroll to position [117, 0]
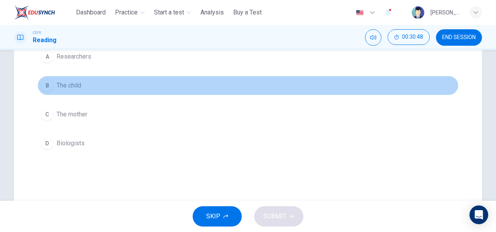
click at [60, 85] on span "The child" at bounding box center [69, 85] width 25 height 9
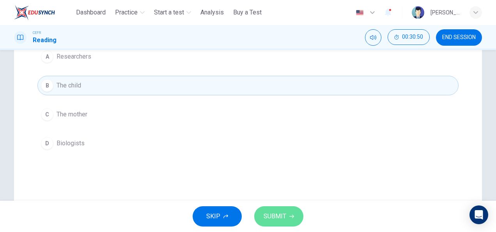
click at [269, 221] on span "SUBMIT" at bounding box center [275, 216] width 23 height 11
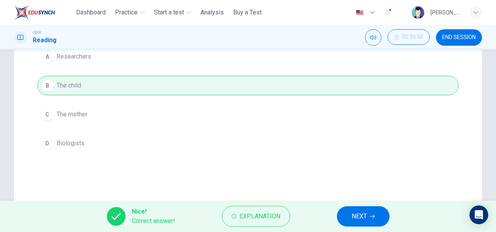
click at [359, 212] on span "NEXT" at bounding box center [359, 216] width 15 height 11
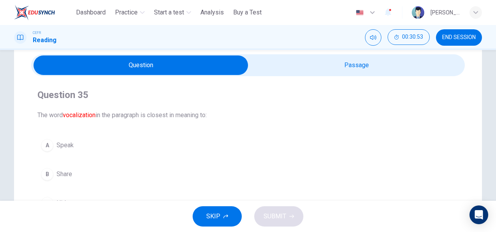
scroll to position [39, 0]
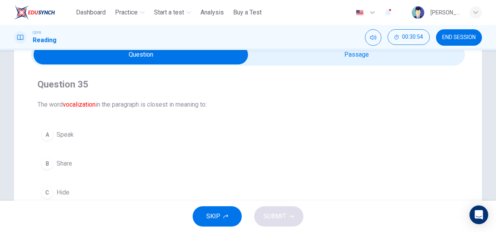
click at [50, 133] on div "A" at bounding box center [47, 134] width 12 height 12
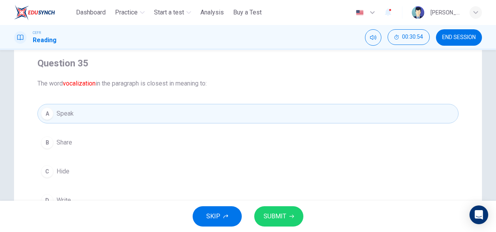
scroll to position [78, 0]
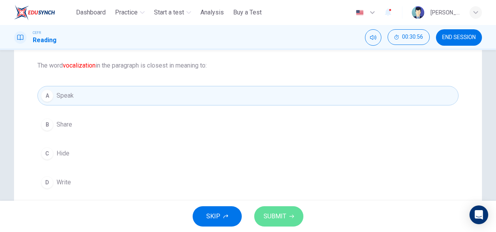
click at [292, 219] on button "SUBMIT" at bounding box center [278, 216] width 49 height 20
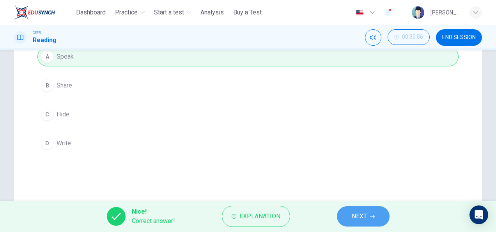
click at [362, 219] on span "NEXT" at bounding box center [359, 216] width 15 height 11
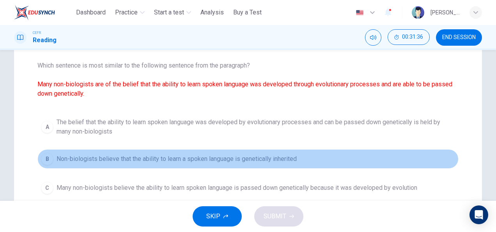
click at [175, 162] on span "Non-biologists believe that the ability to learn a spoken language is genetical…" at bounding box center [177, 158] width 240 height 9
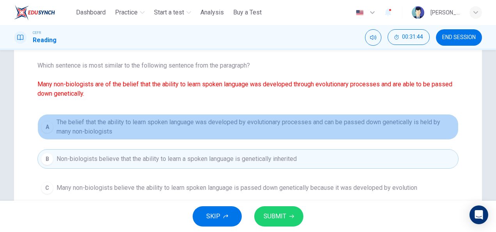
click at [253, 127] on span "The belief that the ability to learn spoken language was developed by evolution…" at bounding box center [256, 126] width 398 height 19
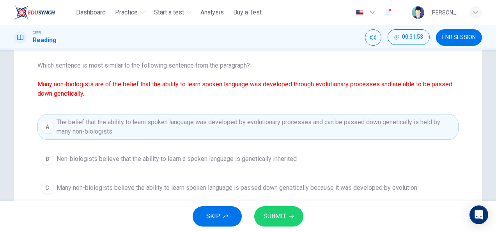
scroll to position [117, 0]
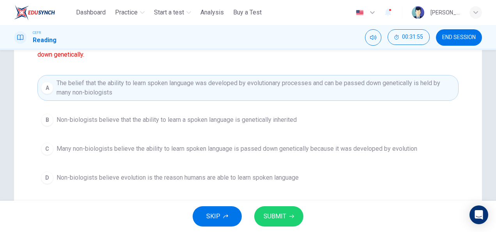
click at [293, 216] on icon "button" at bounding box center [291, 216] width 5 height 4
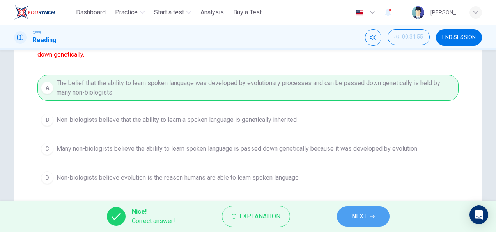
click at [374, 218] on button "NEXT" at bounding box center [363, 216] width 53 height 20
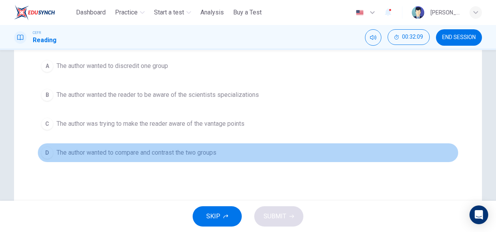
click at [149, 153] on span "The author wanted to compare and contrast the two groups" at bounding box center [137, 152] width 160 height 9
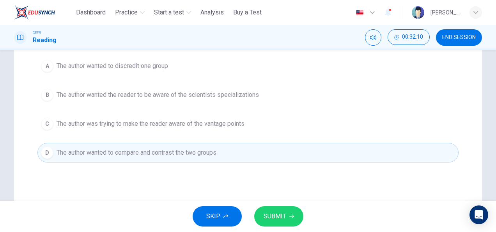
click at [282, 218] on span "SUBMIT" at bounding box center [275, 216] width 23 height 11
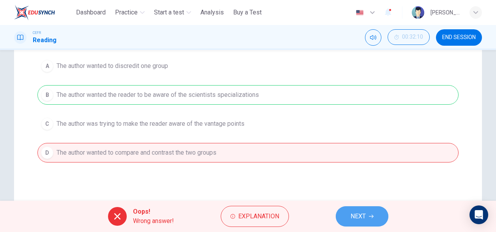
click at [360, 219] on span "NEXT" at bounding box center [357, 216] width 15 height 11
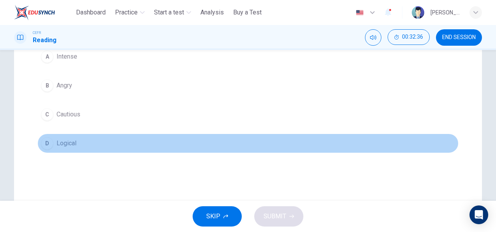
click at [51, 138] on button "D Logical" at bounding box center [247, 142] width 421 height 19
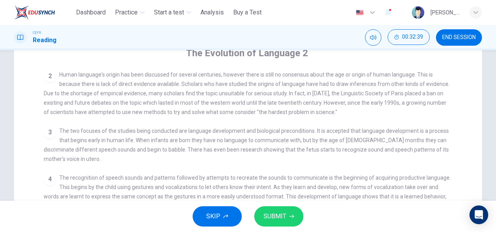
scroll to position [156, 0]
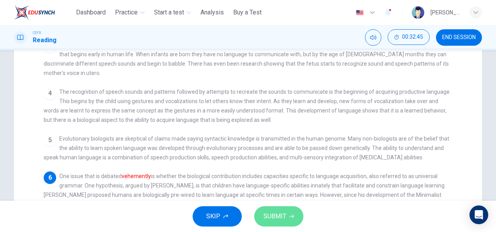
click at [271, 212] on span "SUBMIT" at bounding box center [275, 216] width 23 height 11
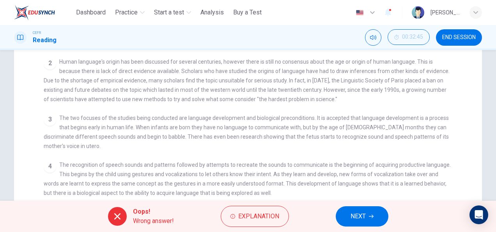
scroll to position [117, 0]
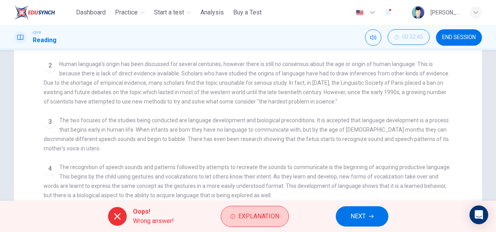
click at [253, 214] on span "Explanation" at bounding box center [258, 216] width 41 height 11
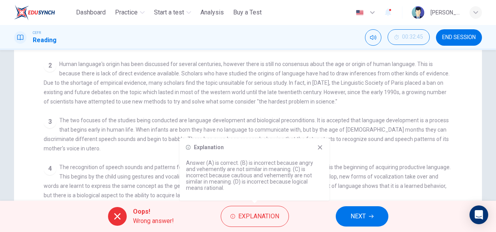
scroll to position [0, 0]
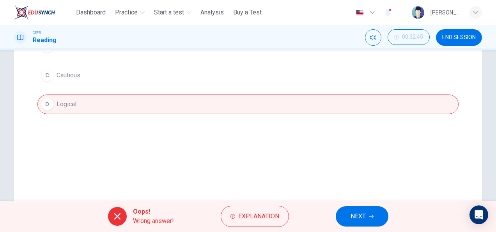
click at [355, 212] on span "NEXT" at bounding box center [357, 216] width 15 height 11
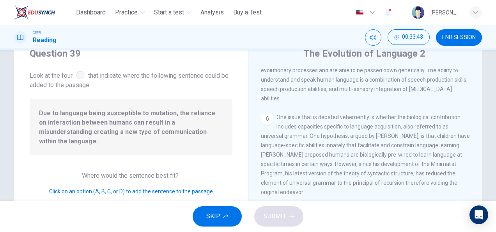
scroll to position [117, 0]
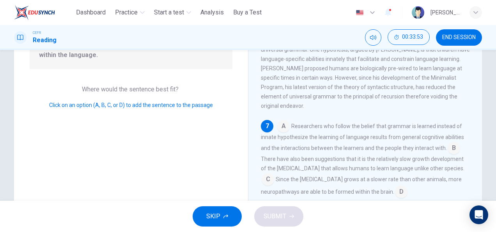
click at [268, 181] on input at bounding box center [268, 179] width 12 height 12
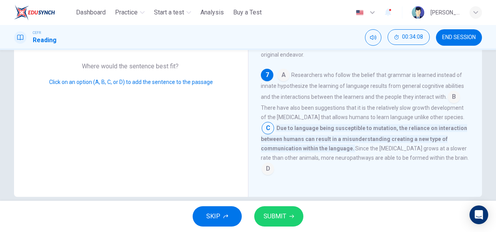
scroll to position [152, 0]
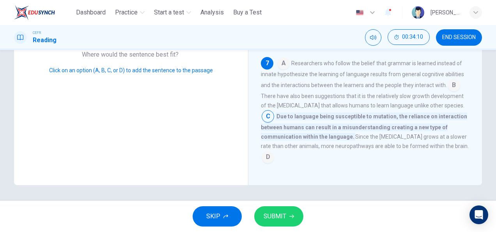
click at [270, 215] on span "SUBMIT" at bounding box center [275, 216] width 23 height 11
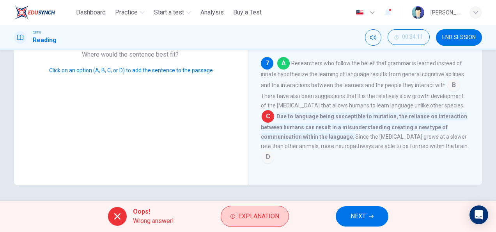
click at [253, 210] on button "Explanation" at bounding box center [255, 215] width 68 height 21
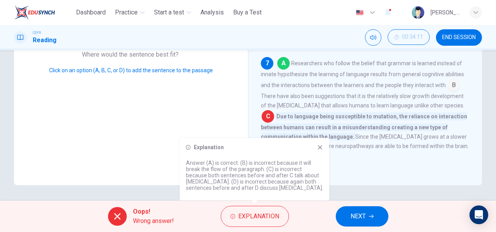
click at [326, 145] on div "Explanation Answer (A) is correct. (B) is incorrect because it will break the f…" at bounding box center [255, 169] width 150 height 62
click at [360, 218] on span "NEXT" at bounding box center [357, 216] width 15 height 11
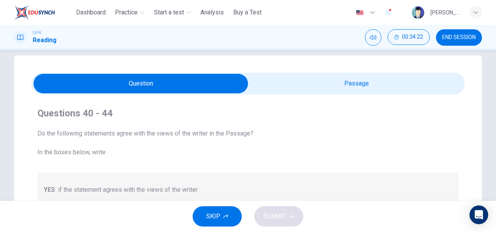
scroll to position [0, 0]
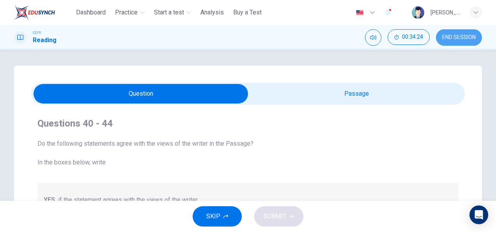
click at [446, 37] on span "END SESSION" at bounding box center [459, 37] width 34 height 6
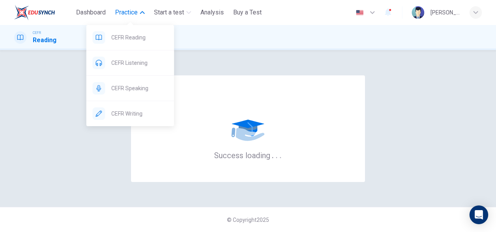
click at [120, 16] on span "Practice" at bounding box center [126, 12] width 23 height 9
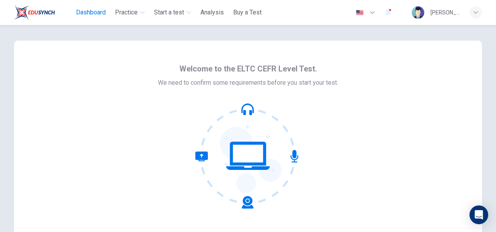
click at [87, 15] on span "Dashboard" at bounding box center [91, 12] width 30 height 9
